Goal: Task Accomplishment & Management: Use online tool/utility

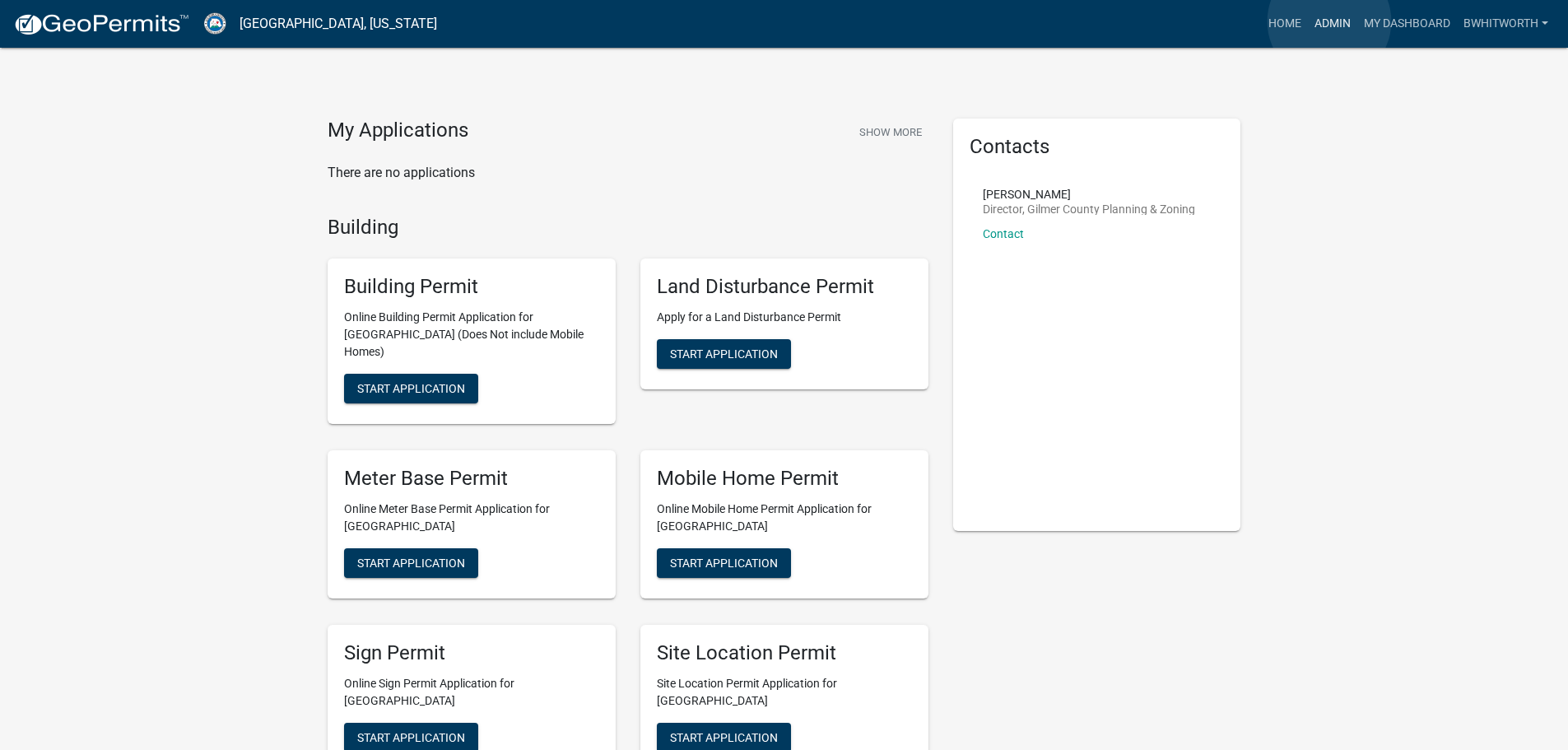
click at [1329, 22] on link "Admin" at bounding box center [1332, 23] width 50 height 32
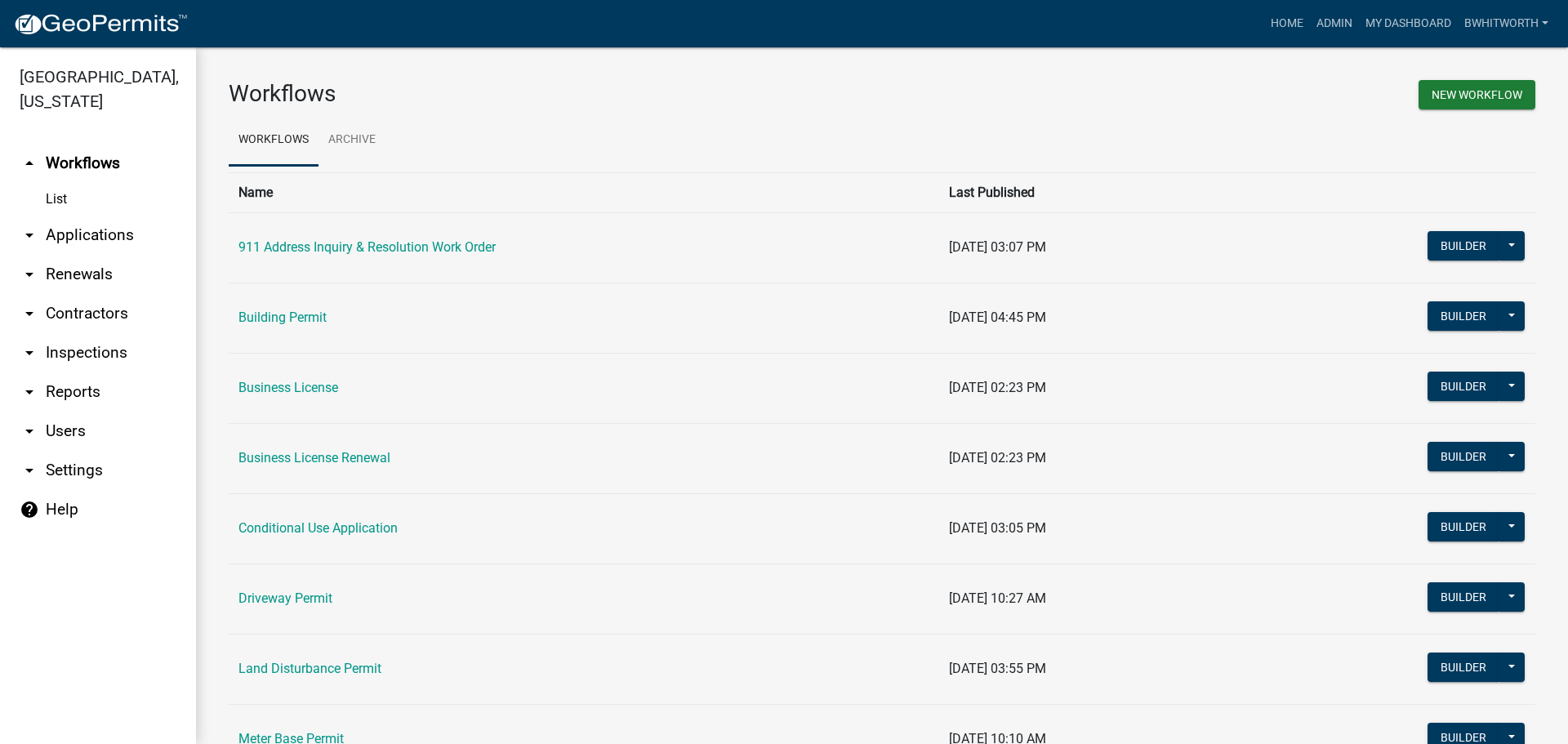
click at [55, 240] on link "arrow_drop_down Applications" at bounding box center [97, 235] width 196 height 39
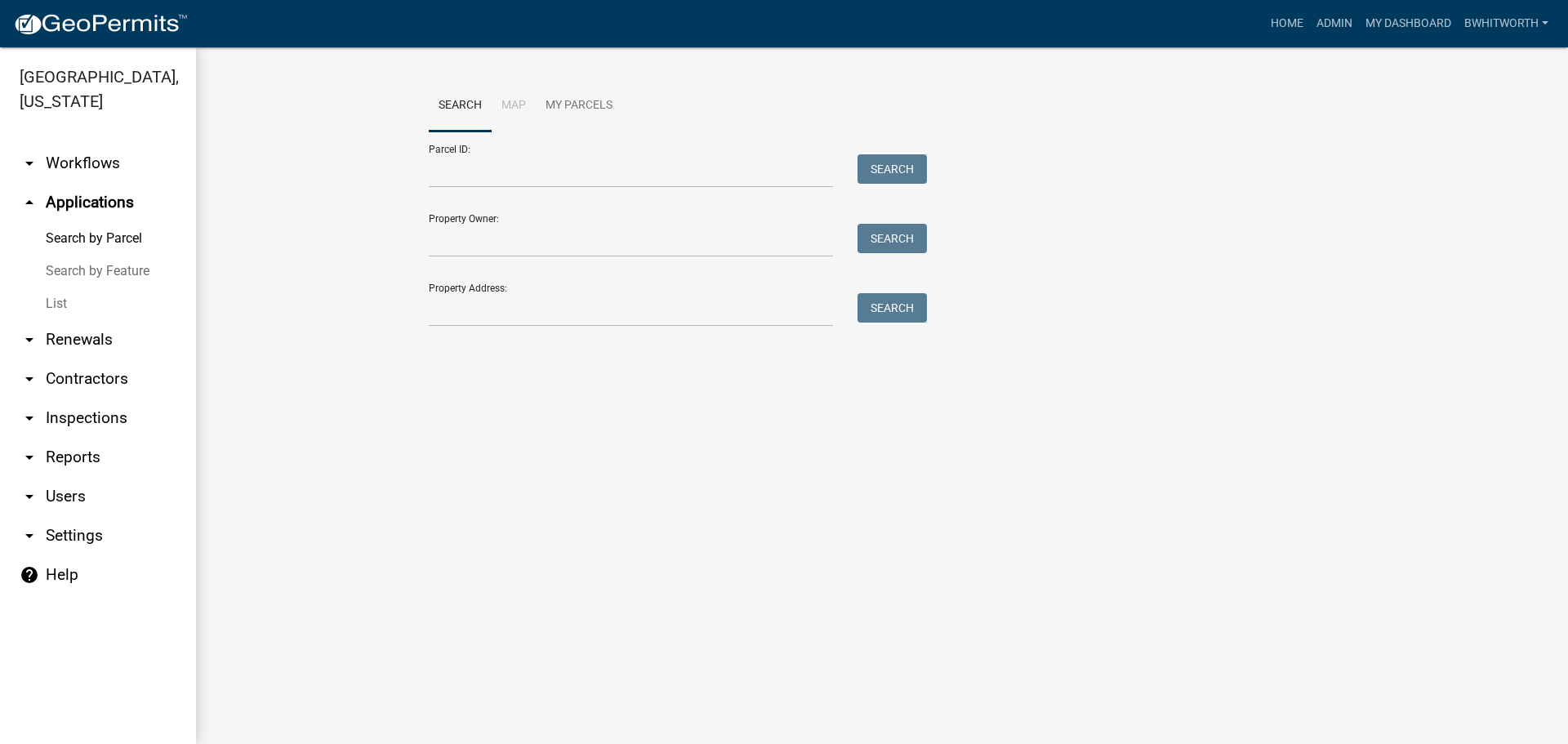
click at [56, 303] on link "List" at bounding box center [97, 303] width 196 height 33
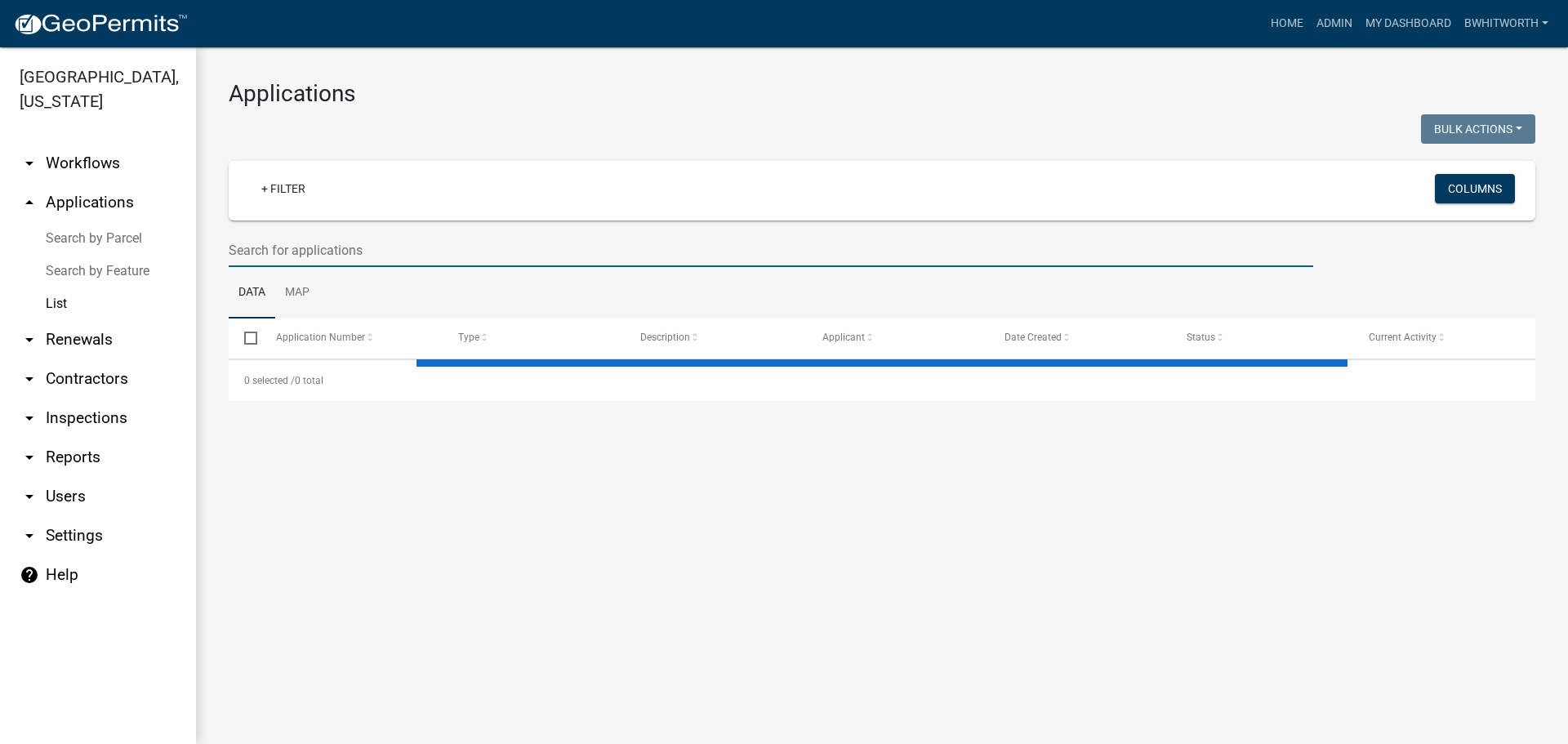
click at [423, 249] on input "text" at bounding box center [771, 249] width 1084 height 33
select select "3: 100"
